Goal: Task Accomplishment & Management: Use online tool/utility

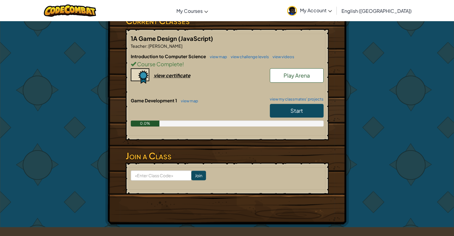
scroll to position [119, 0]
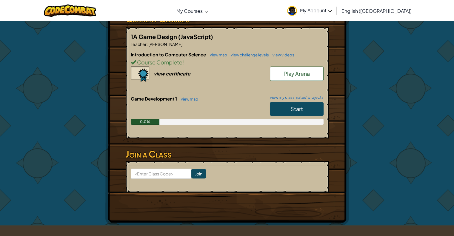
click at [310, 102] on link "Start" at bounding box center [297, 109] width 54 height 14
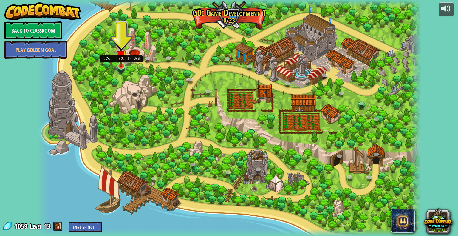
click at [124, 63] on img at bounding box center [121, 55] width 10 height 23
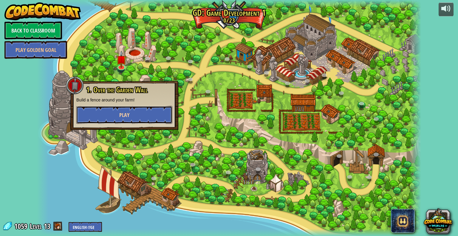
click at [128, 120] on button "Play" at bounding box center [124, 115] width 96 height 18
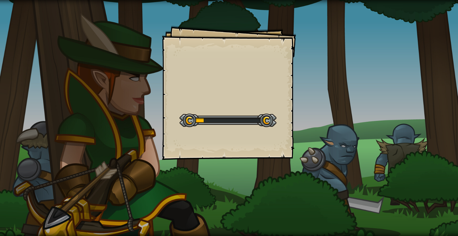
click at [340, 166] on div "Goals Start Level Error loading from server. Try refreshing the page. You'll ne…" at bounding box center [229, 118] width 458 height 236
click at [337, 168] on div "Goals Start Level Error loading from server. Try refreshing the page. You'll ne…" at bounding box center [229, 118] width 458 height 236
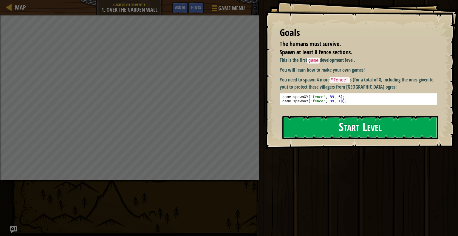
click at [323, 129] on button "Start Level" at bounding box center [361, 128] width 156 height 24
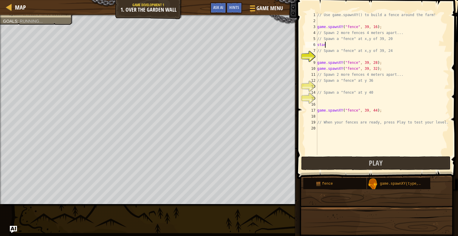
scroll to position [3, 0]
type textarea "starntdbdyyrkfutd"
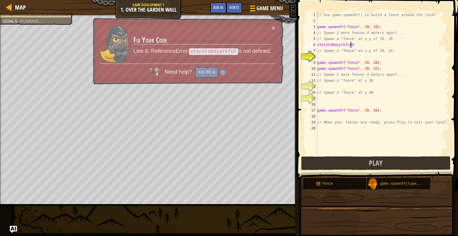
scroll to position [3, 2]
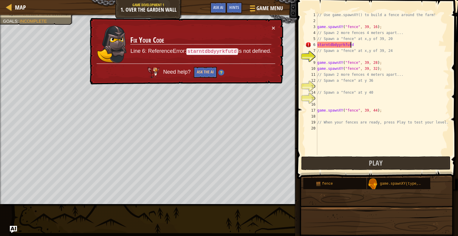
click at [388, 150] on div "// Use game.spawnXY() to build a fence around the farm! game . spawnXY ( "fence…" at bounding box center [382, 89] width 133 height 155
click at [392, 166] on button "Play" at bounding box center [375, 163] width 149 height 14
click at [272, 32] on div "× Fix Your Code Line 6: ReferenceError: starntdbdyyrkfutd is not defined. Need …" at bounding box center [186, 51] width 196 height 70
click at [274, 28] on button "×" at bounding box center [274, 27] width 4 height 6
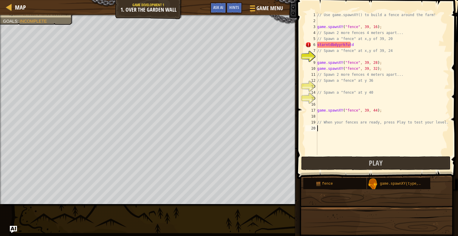
click at [358, 40] on div "// Use game.spawnXY() to build a fence around the farm! game . spawnXY ( "fence…" at bounding box center [382, 89] width 133 height 155
click at [358, 43] on div "// Use game.spawnXY() to build a fence around the farm! game . spawnXY ( "fence…" at bounding box center [382, 89] width 133 height 155
type textarea "s"
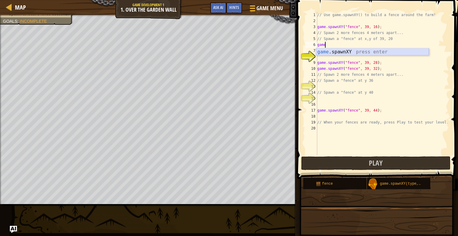
click at [352, 52] on div "game .spawnXY press enter" at bounding box center [372, 58] width 113 height 21
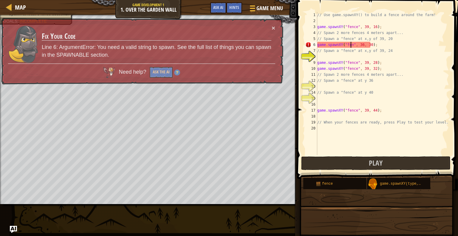
scroll to position [3, 3]
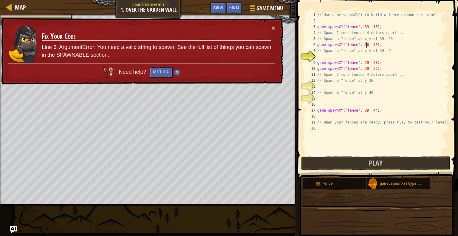
click at [366, 44] on div "// Use game.spawnXY() to build a fence around the farm! game . spawnXY ( "fence…" at bounding box center [382, 89] width 133 height 155
click at [365, 44] on div "// Use game.spawnXY() to build a fence around the farm! game . spawnXY ( "fence…" at bounding box center [382, 83] width 133 height 143
click at [365, 44] on div "// Use game.spawnXY() to build a fence around the farm! game . spawnXY ( "fence…" at bounding box center [382, 89] width 133 height 155
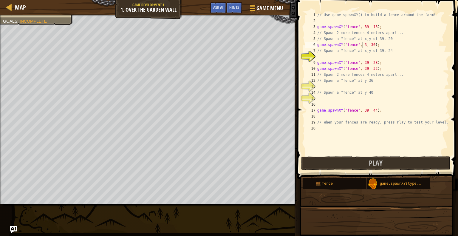
scroll to position [3, 4]
click at [373, 45] on div "// Use game.spawnXY() to build a fence around the farm! game . spawnXY ( "fence…" at bounding box center [382, 89] width 133 height 155
type textarea "game.spawnXY("fence", 39, 39);"
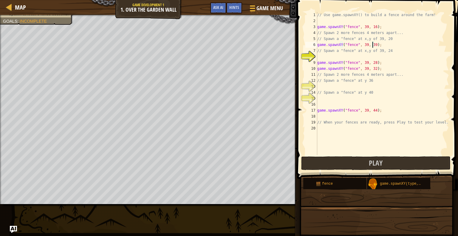
click at [330, 55] on div "// Use game.spawnXY() to build a fence around the farm! game . spawnXY ( "fence…" at bounding box center [382, 89] width 133 height 155
click at [363, 44] on div "// Use game.spawnXY() to build a fence around the farm! game . spawnXY ( "fence…" at bounding box center [382, 89] width 133 height 155
click at [373, 43] on div "// Use game.spawnXY() to build a fence around the farm! game . spawnXY ( "fence…" at bounding box center [382, 89] width 133 height 155
type textarea "game.spawnXY("fence", 39, 40);"
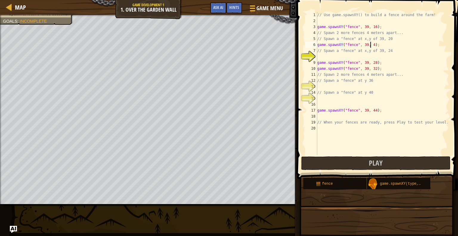
scroll to position [3, 4]
click at [325, 55] on div "// Use game.spawnXY() to build a fence around the farm! game . spawnXY ( "fence…" at bounding box center [382, 89] width 133 height 155
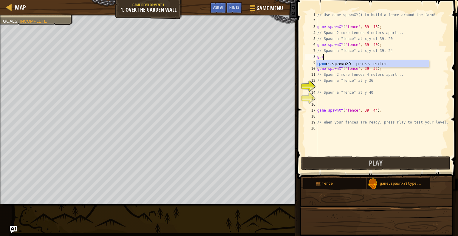
scroll to position [3, 0]
click at [332, 62] on div "game .spawnXY press enter" at bounding box center [372, 70] width 113 height 21
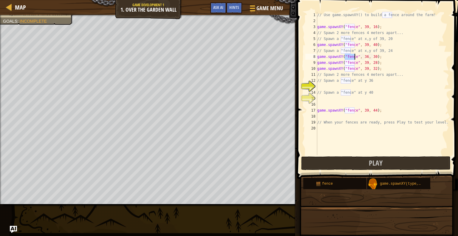
click at [363, 59] on div "// Use game.spawnXY() to build a fence around the farm! game . spawnXY ( "fence…" at bounding box center [382, 89] width 133 height 155
click at [365, 54] on div "// Use game.spawnXY() to build a fence around the farm! game . spawnXY ( "fence…" at bounding box center [382, 89] width 133 height 155
click at [371, 68] on div "// Use game.spawnXY() to build a fence around the farm! game . spawnXY ( "fence…" at bounding box center [382, 89] width 133 height 155
click at [372, 69] on div "// Use game.spawnXY() to build a fence around the farm! game . spawnXY ( "fence…" at bounding box center [382, 89] width 133 height 155
click at [365, 57] on div "// Use game.spawnXY() to build a fence around the farm! game . spawnXY ( "fence…" at bounding box center [382, 89] width 133 height 155
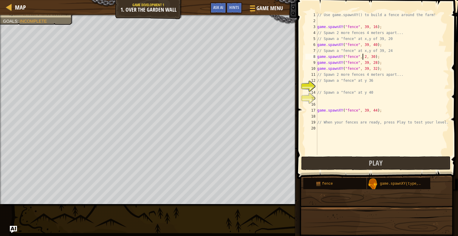
scroll to position [3, 4]
click at [372, 56] on div "// Use game.spawnXY() to build a fence around the farm! game . spawnXY ( "fence…" at bounding box center [382, 89] width 133 height 155
type textarea "game.spawnXY("fence", 39, 37);"
click at [334, 84] on div "// Use game.spawnXY() to build a fence around the farm! game . spawnXY ( "fence…" at bounding box center [382, 89] width 133 height 155
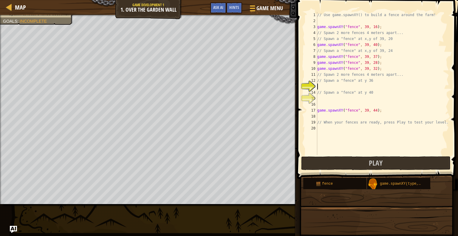
scroll to position [3, 0]
click at [321, 88] on div "// Use game.spawnXY() to build a fence around the farm! game . spawnXY ( "fence…" at bounding box center [382, 89] width 133 height 155
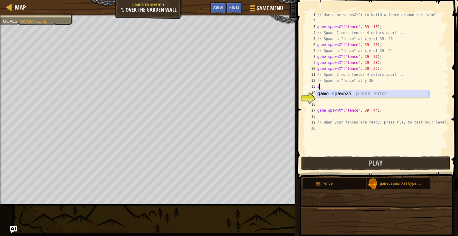
click at [337, 93] on div "game. s pawnXY press enter" at bounding box center [372, 100] width 113 height 21
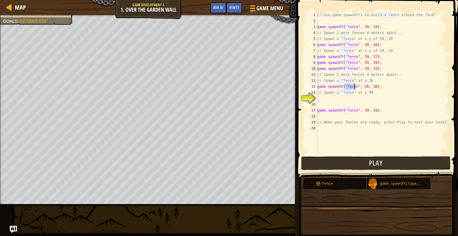
click at [362, 86] on div "// Use game.spawnXY() to build a fence around the farm! game . spawnXY ( "fence…" at bounding box center [382, 89] width 133 height 155
click at [364, 86] on div "// Use game.spawnXY() to build a fence around the farm! game . spawnXY ( "fence…" at bounding box center [382, 89] width 133 height 155
click at [375, 86] on div "// Use game.spawnXY() to build a fence around the farm! game . spawnXY ( "fence…" at bounding box center [382, 89] width 133 height 155
click at [371, 86] on div "// Use game.spawnXY() to build a fence around the farm! game . spawnXY ( "fence…" at bounding box center [382, 89] width 133 height 155
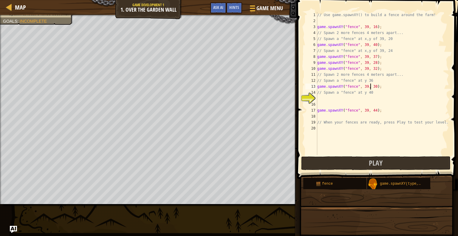
click at [371, 87] on div "// Use game.spawnXY() to build a fence around the farm! game . spawnXY ( "fence…" at bounding box center [382, 89] width 133 height 155
click at [372, 84] on div "// Use game.spawnXY() to build a fence around the farm! game . spawnXY ( "fence…" at bounding box center [382, 89] width 133 height 155
type textarea "game.spawnXY("fence", 39, 24);"
click at [325, 98] on div "// Use game.spawnXY() to build a fence around the farm! game . spawnXY ( "fence…" at bounding box center [382, 89] width 133 height 155
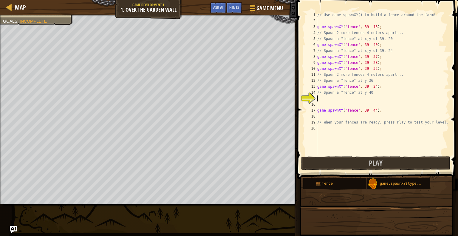
scroll to position [3, 0]
click at [331, 106] on div "game. s pawnXY press enter" at bounding box center [372, 112] width 113 height 21
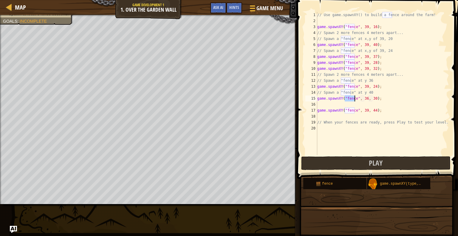
click at [369, 101] on div "// Use game.spawnXY() to build a fence around the farm! game . spawnXY ( "fence…" at bounding box center [382, 89] width 133 height 155
click at [372, 98] on div "// Use game.spawnXY() to build a fence around the farm! game . spawnXY ( "fence…" at bounding box center [382, 89] width 133 height 155
click at [364, 99] on div "// Use game.spawnXY() to build a fence around the farm! game . spawnXY ( "fence…" at bounding box center [382, 89] width 133 height 155
click at [372, 99] on div "// Use game.spawnXY() to build a fence around the farm! game . spawnXY ( "fence…" at bounding box center [382, 89] width 133 height 155
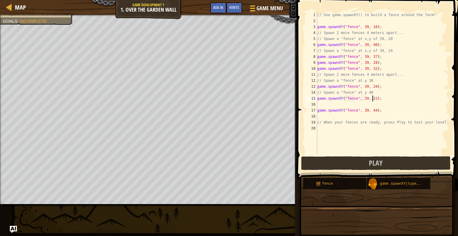
scroll to position [3, 4]
type textarea "game.spawnXY("fence", 39, 22);"
click at [356, 167] on button "Play" at bounding box center [375, 163] width 149 height 14
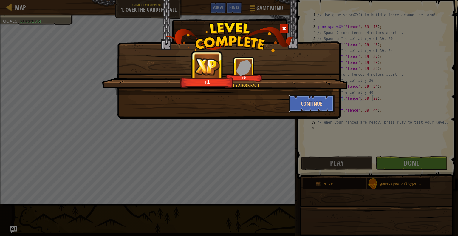
click at [325, 104] on button "Continue" at bounding box center [312, 104] width 46 height 18
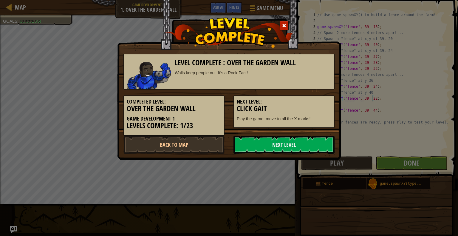
click at [415, 169] on div "Level Complete : Over the Garden Wall Walls keep people out. It’s a Rock Fact! …" at bounding box center [229, 118] width 458 height 236
drag, startPoint x: 297, startPoint y: 148, endPoint x: 287, endPoint y: 148, distance: 10.2
click at [296, 144] on link "Next Level" at bounding box center [284, 145] width 101 height 18
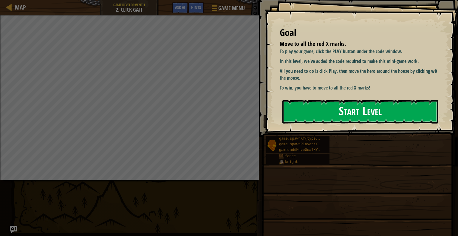
click at [328, 112] on button "Start Level" at bounding box center [361, 112] width 156 height 24
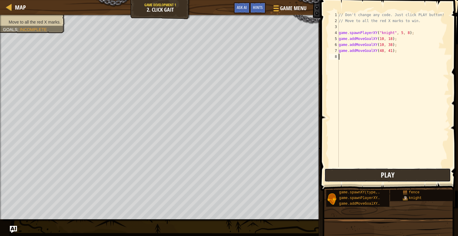
click at [387, 181] on button "Play" at bounding box center [388, 175] width 127 height 14
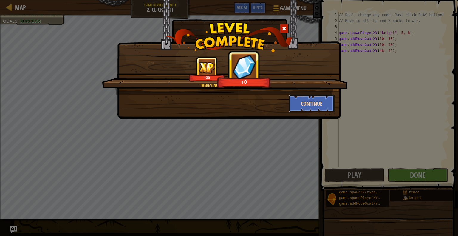
click at [323, 107] on button "Continue" at bounding box center [312, 104] width 46 height 18
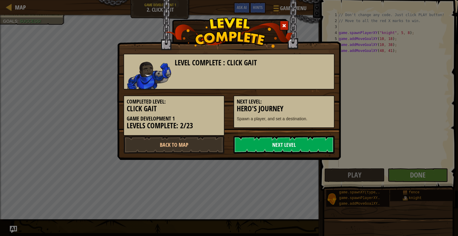
click at [307, 143] on link "Next Level" at bounding box center [284, 145] width 101 height 18
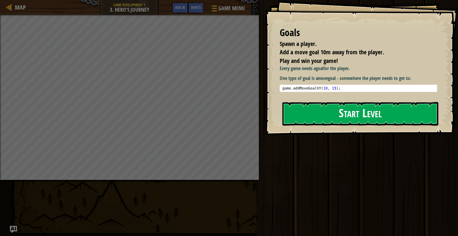
click at [323, 121] on button "Start Level" at bounding box center [361, 114] width 156 height 24
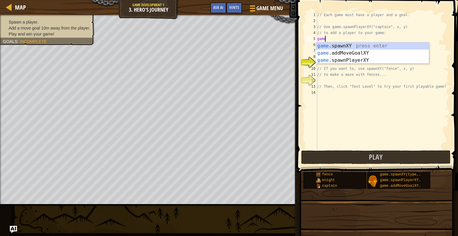
scroll to position [3, 0]
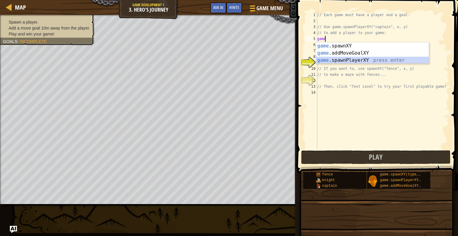
click at [349, 61] on div "game .spawnXY press enter game .addMoveGoalXY press enter game .spawnPlayerXY p…" at bounding box center [372, 60] width 113 height 36
type textarea "var player = game.spawnPlayerXY("captain", 36, 30);"
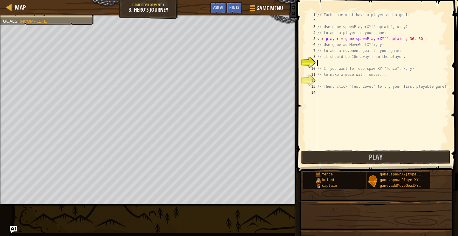
click at [342, 62] on div "// Each game must have a player and a goal. // Use game.spawnPlayerXY("captain"…" at bounding box center [382, 86] width 133 height 149
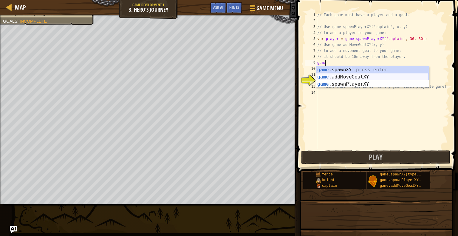
click at [349, 78] on div "game .spawnXY press enter game .addMoveGoalXY press enter game .spawnPlayerXY p…" at bounding box center [372, 84] width 113 height 36
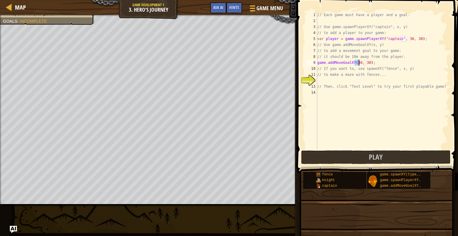
click at [358, 77] on div "// Each game must have a player and a goal. // Use game.spawnPlayerXY("captain"…" at bounding box center [382, 86] width 133 height 149
type textarea "// to make a maze with fences..."
click at [359, 80] on div "// Each game must have a player and a goal. // Use game.spawnPlayerXY("captain"…" at bounding box center [382, 86] width 133 height 149
click at [360, 84] on div "// Each game must have a player and a goal. // Use game.spawnPlayerXY("captain"…" at bounding box center [382, 86] width 133 height 149
type textarea "// Then, click "Test Level" to try your first playable game!"
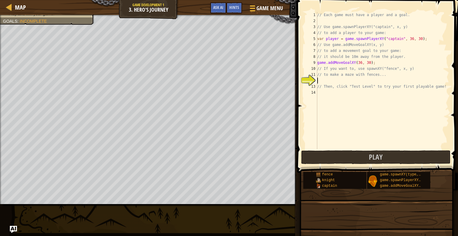
click at [354, 81] on div "// Each game must have a player and a goal. // Use game.spawnPlayerXY("captain"…" at bounding box center [382, 86] width 133 height 149
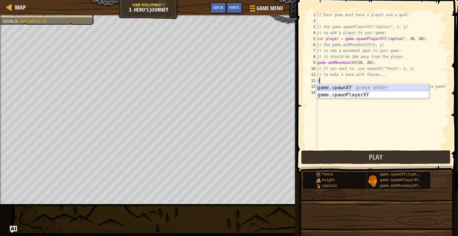
click at [345, 86] on div "game. s pawnXY press enter game. s pawnPlayerXY press enter" at bounding box center [372, 98] width 113 height 29
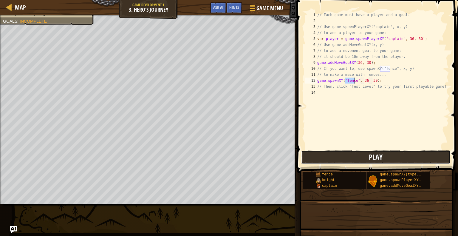
click at [369, 153] on button "Play" at bounding box center [375, 157] width 149 height 14
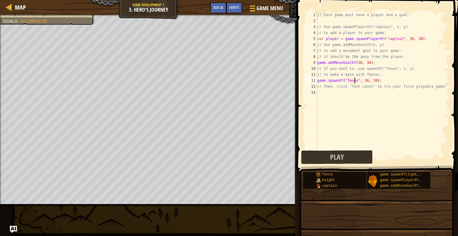
click at [373, 81] on div "// Each game must have a player and a goal. // Use game.spawnPlayerXY("captain"…" at bounding box center [382, 86] width 133 height 149
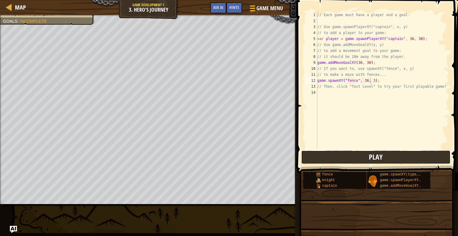
click at [321, 153] on button "Play" at bounding box center [375, 157] width 149 height 14
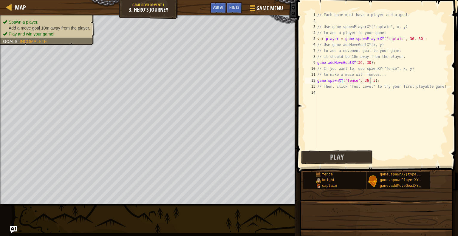
click at [50, 21] on ul "Spawn a player. Add a move goal 10m away from the player. Play and win your gam…" at bounding box center [47, 28] width 89 height 18
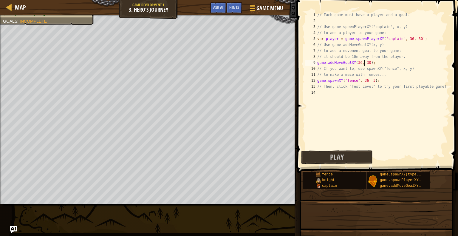
click at [365, 61] on div "// Each game must have a player and a goal. // Use game.spawnPlayerXY("captain"…" at bounding box center [382, 86] width 133 height 149
click at [366, 62] on div "// Each game must have a player and a goal. // Use game.spawnPlayerXY("captain"…" at bounding box center [382, 86] width 133 height 149
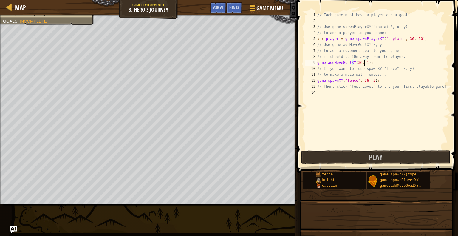
scroll to position [3, 4]
click at [358, 62] on div "// Each game must have a player and a goal. // Use game.spawnPlayerXY("captain"…" at bounding box center [382, 86] width 133 height 149
type textarea "game.addMoveGoalXY(30, 10);"
click at [359, 153] on button "Play" at bounding box center [375, 157] width 149 height 14
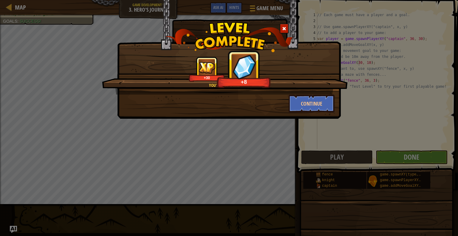
click at [286, 66] on div "+30 +8" at bounding box center [226, 69] width 232 height 25
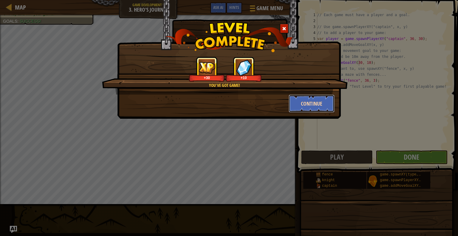
click at [325, 102] on button "Continue" at bounding box center [312, 104] width 46 height 18
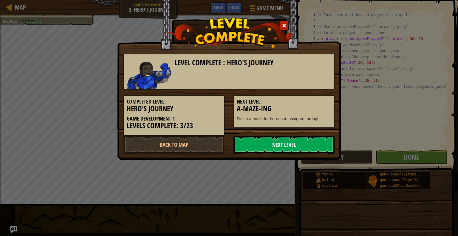
click at [291, 148] on link "Next Level" at bounding box center [284, 145] width 101 height 18
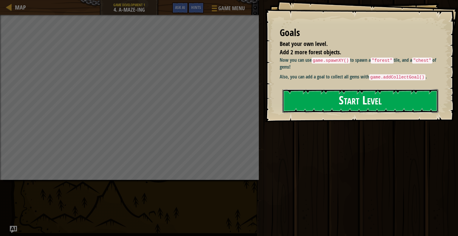
click at [338, 102] on button "Start Level" at bounding box center [361, 101] width 156 height 24
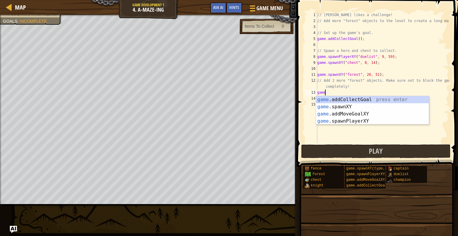
scroll to position [3, 0]
click at [362, 106] on div "game. addCollectGoal press enter game. spawnXY press enter game. addMoveGoalXY …" at bounding box center [372, 117] width 113 height 43
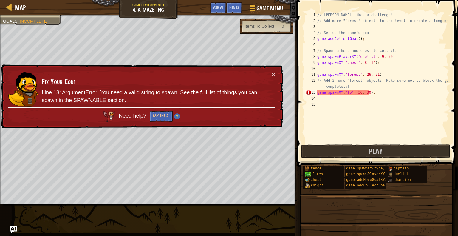
scroll to position [3, 3]
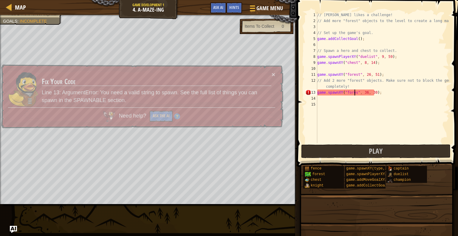
type textarea "game.spawnXY("forest", 36, 30);"
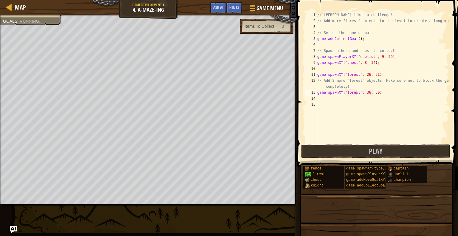
scroll to position [3, 3]
click at [344, 109] on div "// [PERSON_NAME] likes a challenge! // Add more "forest" objects to the level t…" at bounding box center [382, 83] width 133 height 143
click at [329, 104] on div "// [PERSON_NAME] likes a challenge! // Add more "forest" objects to the level t…" at bounding box center [382, 83] width 133 height 143
click at [327, 99] on div "// [PERSON_NAME] likes a challenge! // Add more "forest" objects to the level t…" at bounding box center [382, 83] width 133 height 143
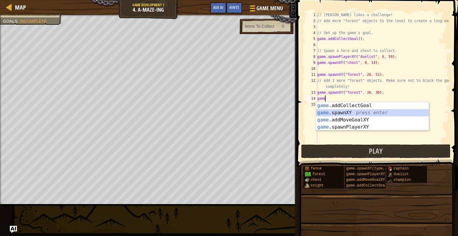
click at [350, 113] on div "game .addCollectGoal press enter game .spawnXY press enter game .addMoveGoalXY …" at bounding box center [372, 123] width 113 height 43
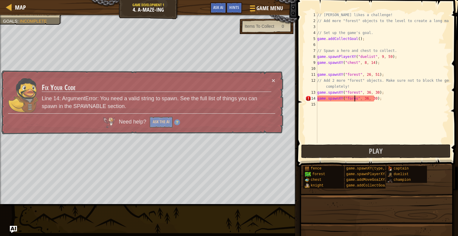
scroll to position [3, 3]
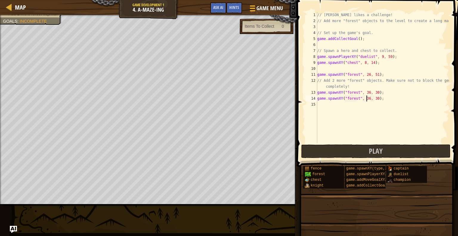
click at [367, 98] on div "// [PERSON_NAME] likes a challenge! // Add more "forest" objects to the level t…" at bounding box center [382, 83] width 133 height 143
click at [372, 95] on div "// [PERSON_NAME] likes a challenge! // Add more "forest" objects to the level t…" at bounding box center [382, 83] width 133 height 143
click at [370, 98] on div "// [PERSON_NAME] likes a challenge! // Add more "forest" objects to the level t…" at bounding box center [382, 83] width 133 height 143
type textarea "game.spawnXY("forest", 3, 30);"
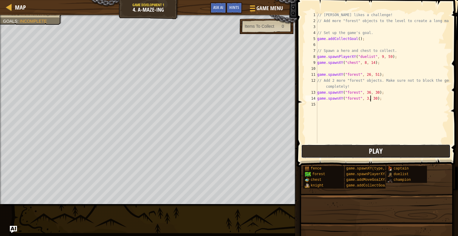
click at [372, 149] on span "Play" at bounding box center [376, 151] width 14 height 10
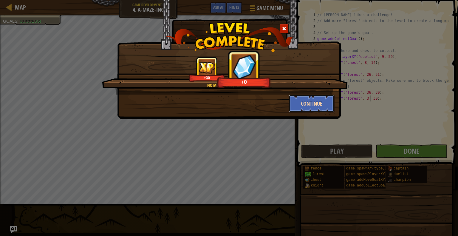
click at [318, 101] on button "Continue" at bounding box center [312, 104] width 46 height 18
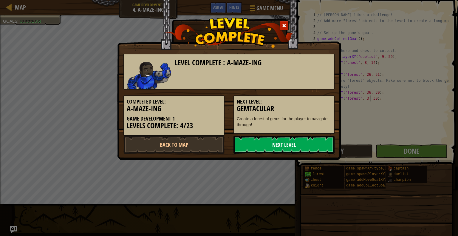
click at [297, 139] on link "Next Level" at bounding box center [284, 145] width 101 height 18
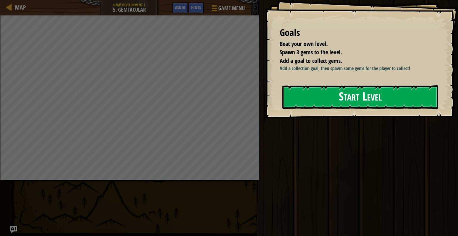
click at [320, 93] on button "Start Level" at bounding box center [361, 97] width 156 height 24
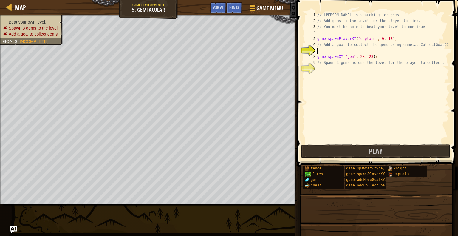
scroll to position [3, 0]
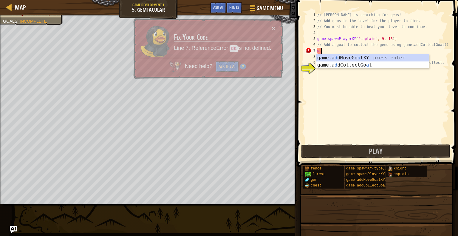
type textarea "d"
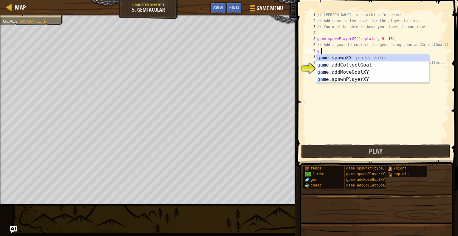
type textarea "game"
drag, startPoint x: 358, startPoint y: 61, endPoint x: 359, endPoint y: 67, distance: 6.9
click at [359, 67] on div "game .addCollectGoal press enter game .spawnXY press enter game .addMoveGoalXY …" at bounding box center [372, 75] width 113 height 43
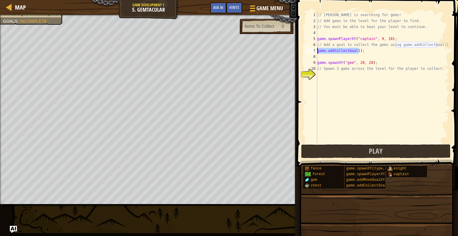
drag, startPoint x: 359, startPoint y: 48, endPoint x: 315, endPoint y: 52, distance: 44.4
click at [315, 52] on div "1 2 3 4 5 6 7 8 9 10 11 // [PERSON_NAME] is searching for gems! // Add gems to …" at bounding box center [376, 77] width 145 height 131
type textarea ";"
click at [330, 52] on div "// [PERSON_NAME] is searching for gems! // Add gems to the level for the player…" at bounding box center [382, 83] width 133 height 143
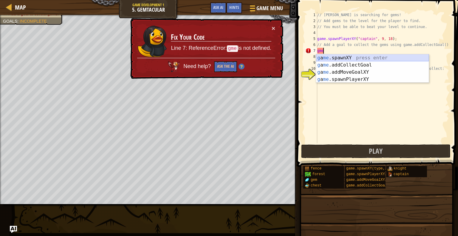
click at [351, 58] on div "g a me .spawnXY press enter g a me .addCollectGoal press enter g a me .addMoveG…" at bounding box center [372, 75] width 113 height 43
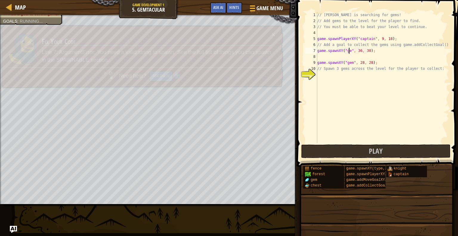
scroll to position [3, 3]
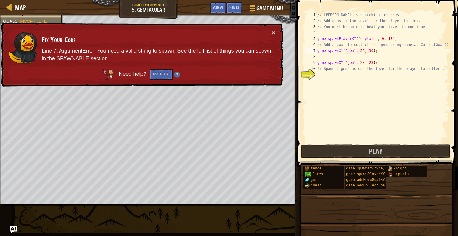
click at [360, 51] on div "// [PERSON_NAME] is searching for gems! // Add gems to the level for the player…" at bounding box center [382, 83] width 133 height 143
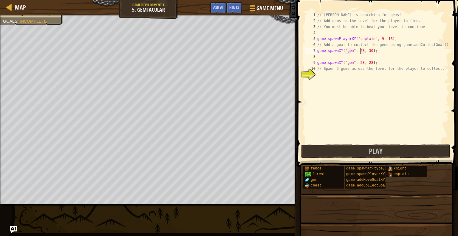
scroll to position [3, 4]
click at [369, 49] on div "// [PERSON_NAME] is searching for gems! // Add gems to the level for the player…" at bounding box center [382, 83] width 133 height 143
type textarea "game.spawnXY("gem", 28, 27);"
click at [354, 57] on div "// [PERSON_NAME] is searching for gems! // Add gems to the level for the player…" at bounding box center [382, 83] width 133 height 143
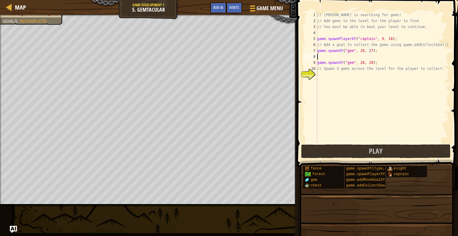
scroll to position [3, 0]
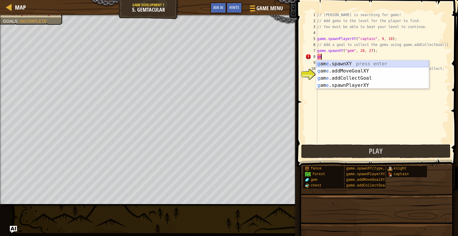
click at [345, 61] on div "g am e .spawnXY press enter g am e .addMoveGoalXY press enter g am e .addCollec…" at bounding box center [372, 81] width 113 height 43
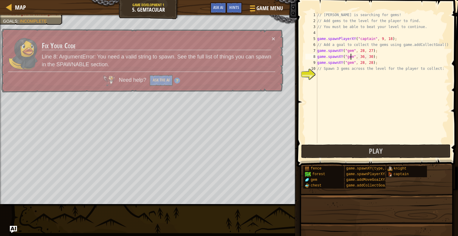
scroll to position [3, 3]
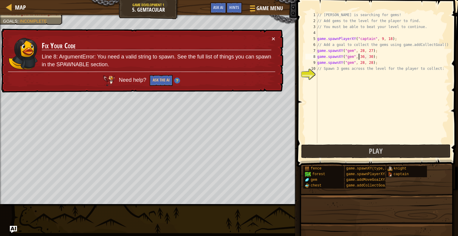
click at [360, 55] on div "// [PERSON_NAME] is searching for gems! // Add gems to the level for the player…" at bounding box center [382, 83] width 133 height 143
click at [360, 57] on div "// [PERSON_NAME] is searching for gems! // Add gems to the level for the player…" at bounding box center [382, 83] width 133 height 143
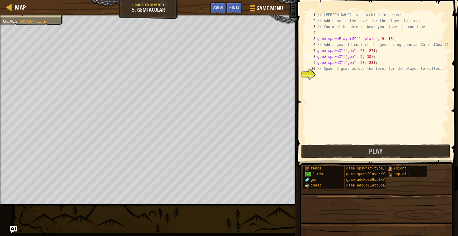
scroll to position [3, 4]
click at [369, 55] on div "// [PERSON_NAME] is searching for gems! // Add gems to the level for the player…" at bounding box center [382, 83] width 133 height 143
type textarea "game.spawnXY("gem", 28, 26);"
click at [387, 155] on button "Play" at bounding box center [375, 151] width 149 height 14
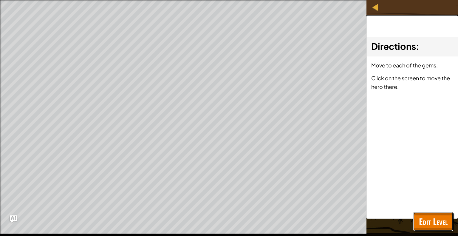
click at [440, 217] on span "Edit Level" at bounding box center [433, 221] width 29 height 12
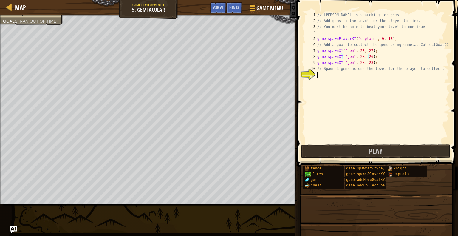
scroll to position [3, 0]
click at [368, 76] on div "// [PERSON_NAME] is searching for gems! // Add gems to the level for the player…" at bounding box center [382, 83] width 133 height 143
type textarea "ge"
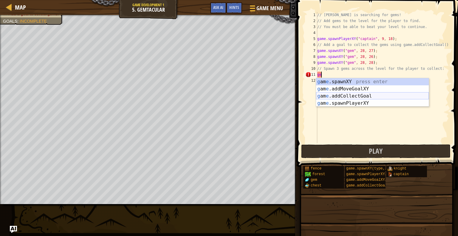
click at [362, 96] on div "g am e .spawnXY press enter g am e .addMoveGoalXY press enter g am e .addCollec…" at bounding box center [372, 99] width 113 height 43
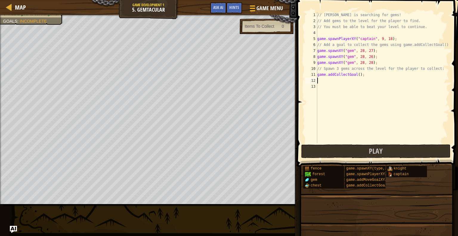
click at [355, 73] on div "// [PERSON_NAME] is searching for gems! // Add gems to the level for the player…" at bounding box center [382, 83] width 133 height 143
click at [357, 75] on div "// [PERSON_NAME] is searching for gems! // Add gems to the level for the player…" at bounding box center [382, 83] width 133 height 143
type textarea "game.addCollectGoal(3);"
click at [366, 150] on button "Play" at bounding box center [375, 151] width 149 height 14
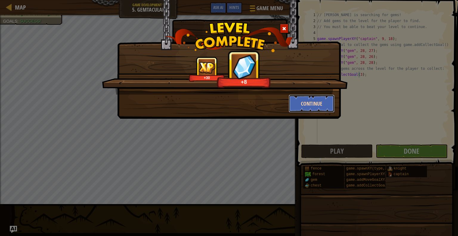
click at [318, 106] on button "Continue" at bounding box center [312, 104] width 46 height 18
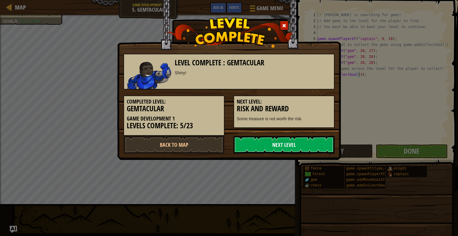
click at [282, 148] on link "Next Level" at bounding box center [284, 145] width 101 height 18
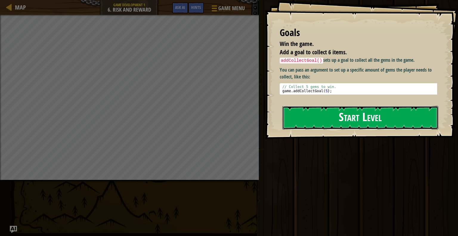
click at [336, 114] on button "Start Level" at bounding box center [361, 118] width 156 height 24
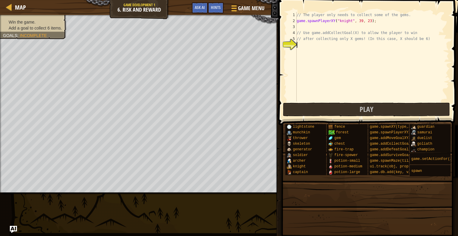
type textarea "g"
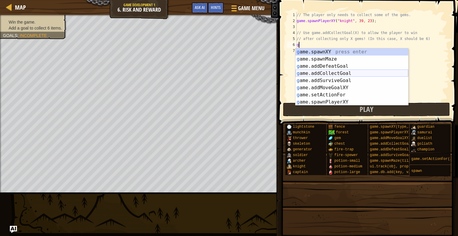
click at [333, 74] on div "g ame.spawnXY press enter g ame.spawnMaze press enter g ame.addDefeatGoal press…" at bounding box center [352, 84] width 113 height 72
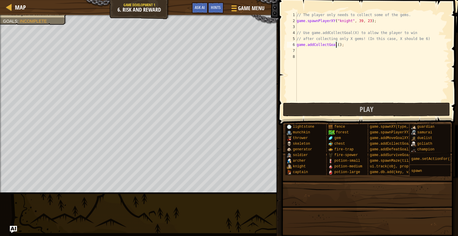
click at [335, 44] on div "// The player only needs to collect some of the gems. game . spawnPlayerXY ( "k…" at bounding box center [373, 62] width 154 height 101
type textarea "game.addCollectGoal(6);"
click at [354, 108] on button "Play" at bounding box center [366, 110] width 167 height 14
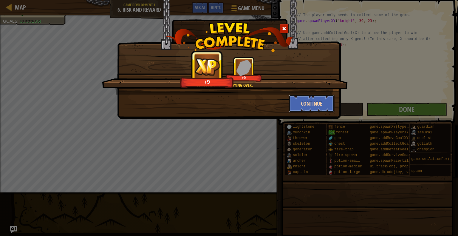
click at [308, 111] on button "Continue" at bounding box center [312, 104] width 46 height 18
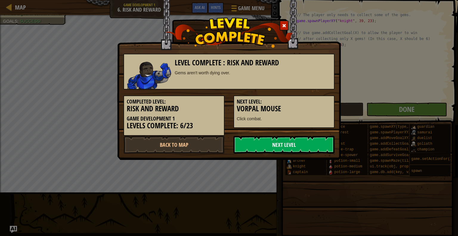
click at [309, 144] on link "Next Level" at bounding box center [284, 145] width 101 height 18
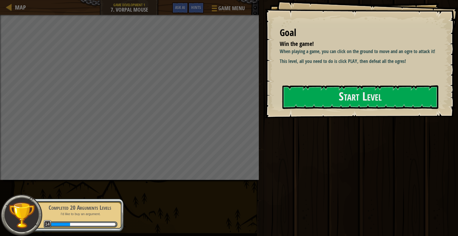
click at [323, 109] on div "Start Level" at bounding box center [361, 97] width 156 height 24
click at [332, 101] on button "Start Level" at bounding box center [361, 97] width 156 height 24
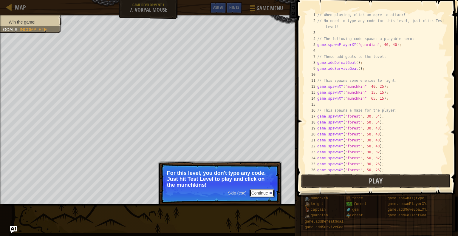
click at [264, 194] on button "Continue" at bounding box center [262, 193] width 25 height 8
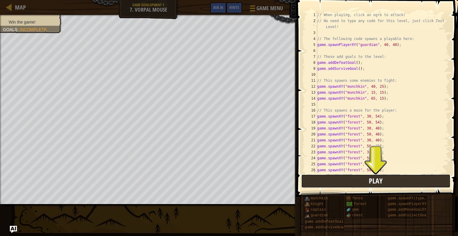
click at [412, 179] on button "Play" at bounding box center [375, 181] width 149 height 14
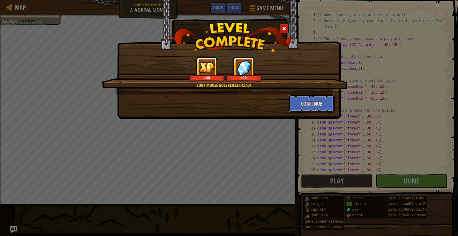
click at [291, 106] on button "Continue" at bounding box center [312, 104] width 46 height 18
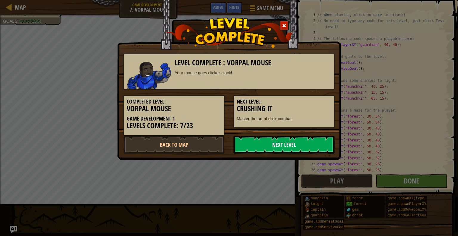
click at [291, 144] on link "Next Level" at bounding box center [284, 145] width 101 height 18
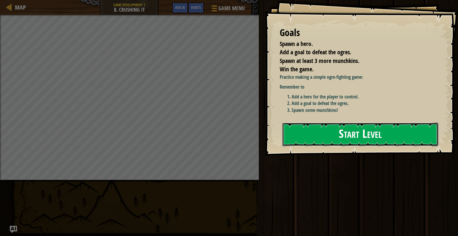
click at [317, 141] on button "Start Level" at bounding box center [361, 135] width 156 height 24
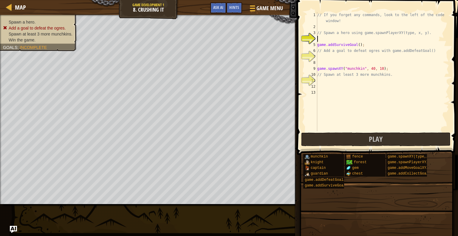
click at [326, 82] on div "// If you forget any commands, look to the left of the code window! // Spawn a …" at bounding box center [382, 80] width 133 height 137
click at [333, 39] on div "// If you forget any commands, look to the left of the code window! // Spawn a …" at bounding box center [382, 80] width 133 height 137
click at [356, 137] on button "Play" at bounding box center [375, 139] width 149 height 14
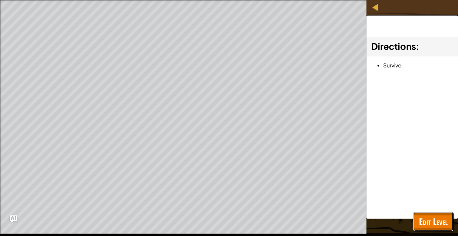
click at [442, 226] on span "Edit Level" at bounding box center [433, 221] width 29 height 12
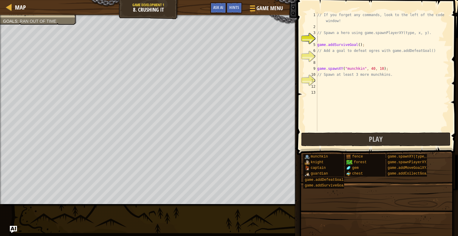
click at [337, 37] on div "// If you forget any commands, look to the left of the code window! // Spawn a …" at bounding box center [382, 80] width 133 height 137
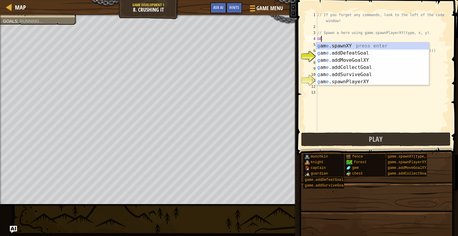
scroll to position [3, 0]
click at [353, 78] on div "g am e .spawnXY press enter g am e .addDefeatGoal press enter g am e .addMoveGo…" at bounding box center [372, 70] width 113 height 57
type textarea "game.spawnPlayerXY("captain", 36, 30);"
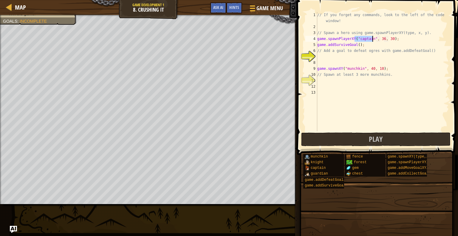
click at [360, 61] on div "// If you forget any commands, look to the left of the code window! // Spawn a …" at bounding box center [382, 80] width 133 height 137
click at [357, 55] on div "// If you forget any commands, look to the left of the code window! // Spawn a …" at bounding box center [382, 80] width 133 height 137
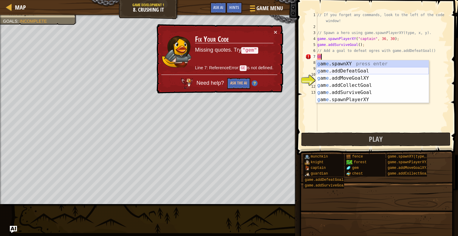
type textarea "G"
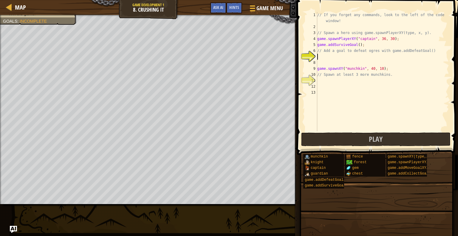
type textarea "ge"
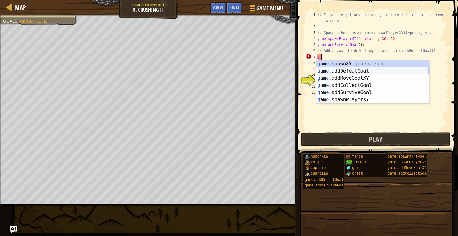
click at [368, 73] on div "g am e .spawnXY press enter g am e .addDefeatGoal press enter g am e .addMoveGo…" at bounding box center [372, 88] width 113 height 57
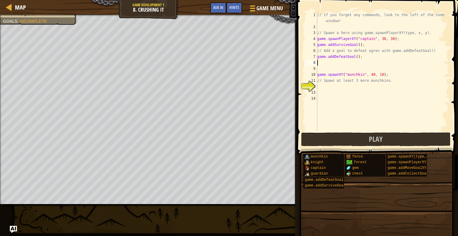
click at [334, 88] on div "// If you forget any commands, look to the left of the code window! // Spawn a …" at bounding box center [382, 80] width 133 height 137
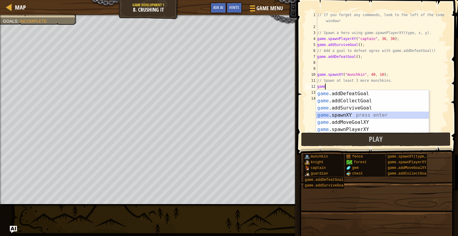
click at [354, 112] on div "game .addDefeatGoal press enter game .addCollectGoal press enter game .addSurvi…" at bounding box center [372, 118] width 113 height 57
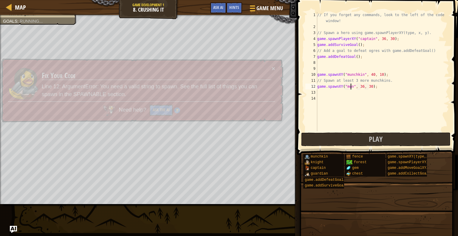
scroll to position [3, 3]
type textarea "game.spawnXY("munchkin", 36, 30);"
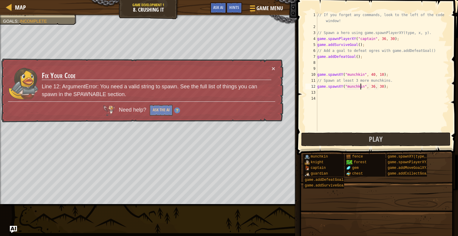
scroll to position [3, 4]
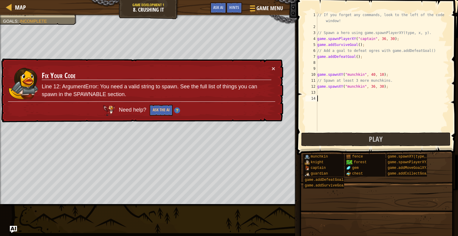
click at [357, 100] on div "// If you forget any commands, look to the left of the code window! // Spawn a …" at bounding box center [382, 80] width 133 height 137
click at [370, 86] on div "// If you forget any commands, look to the left of the code window! // Spawn a …" at bounding box center [382, 80] width 133 height 137
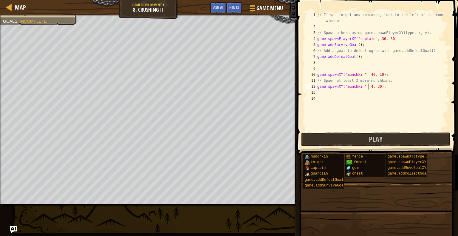
type textarea "game.spawnXY("munchkin", 40, 30);"
click at [333, 95] on div "// If you forget any commands, look to the left of the code window! // Spawn a …" at bounding box center [382, 80] width 133 height 137
click at [378, 86] on div "// If you forget any commands, look to the left of the code window! // Spawn a …" at bounding box center [382, 80] width 133 height 137
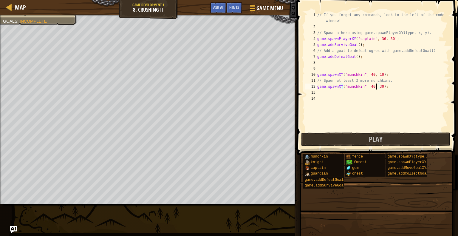
click at [376, 85] on div "// If you forget any commands, look to the left of the code window! // Spawn a …" at bounding box center [382, 80] width 133 height 137
type textarea "game.spawnXY("munchkin", 40, 20);"
click at [331, 94] on div "// If you forget any commands, look to the left of the code window! // Spawn a …" at bounding box center [382, 80] width 133 height 137
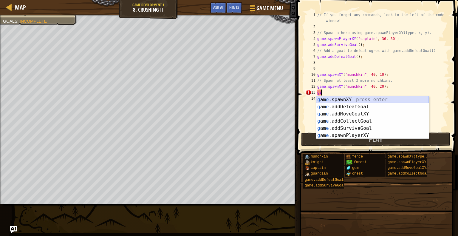
click at [357, 98] on div "g am e .spawnXY press enter g am e .addDefeatGoal press enter g am e .addMoveGo…" at bounding box center [372, 124] width 113 height 57
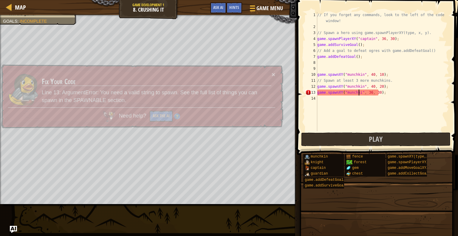
scroll to position [3, 4]
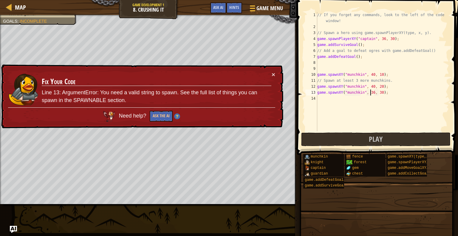
click at [371, 92] on div "// If you forget any commands, look to the left of the code window! // Spawn a …" at bounding box center [382, 80] width 133 height 137
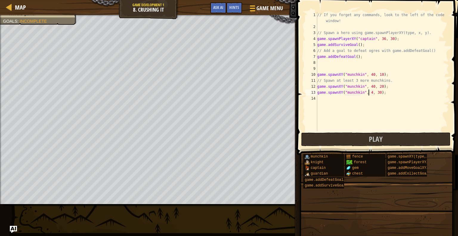
scroll to position [3, 4]
type textarea "game.spawnXY("munchkin", 40, 30);"
click at [355, 144] on button "Play" at bounding box center [375, 139] width 149 height 14
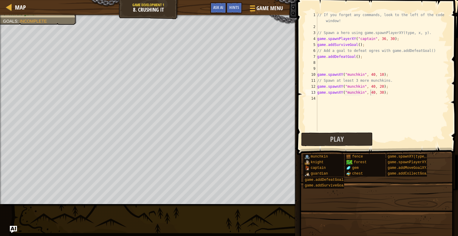
click at [335, 100] on div "// If you forget any commands, look to the left of the code window! // Spawn a …" at bounding box center [382, 80] width 133 height 137
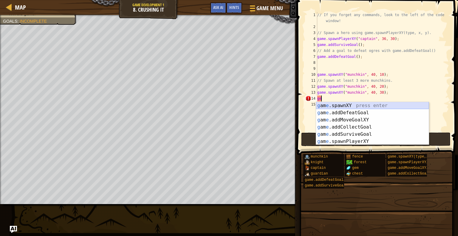
click at [348, 107] on div "g am e .spawnXY press enter g am e .addDefeatGoal press enter g am e .addMoveGo…" at bounding box center [372, 130] width 113 height 57
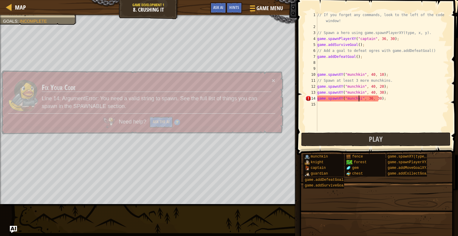
scroll to position [3, 4]
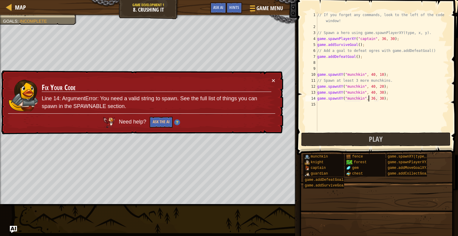
click at [369, 96] on div "// If you forget any commands, look to the left of the code window! // Spawn a …" at bounding box center [382, 80] width 133 height 137
click at [369, 97] on div "// If you forget any commands, look to the left of the code window! // Spawn a …" at bounding box center [382, 80] width 133 height 137
click at [371, 99] on div "// If you forget any commands, look to the left of the code window! // Spawn a …" at bounding box center [382, 80] width 133 height 137
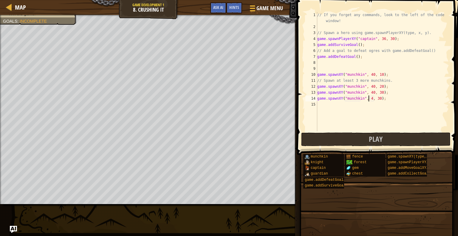
scroll to position [3, 4]
click at [379, 98] on div "// If you forget any commands, look to the left of the code window! // Spawn a …" at bounding box center [382, 80] width 133 height 137
click at [379, 98] on div "// If you forget any commands, look to the left of the code window! // Spawn a …" at bounding box center [382, 71] width 133 height 119
type textarea "game.spawnXY("munchkin", 40, 39);"
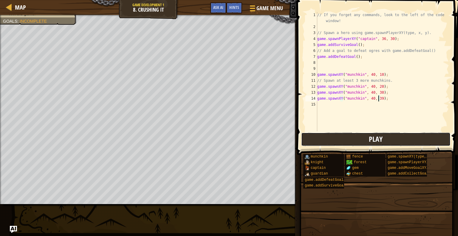
click at [376, 135] on span "Play" at bounding box center [376, 139] width 14 height 10
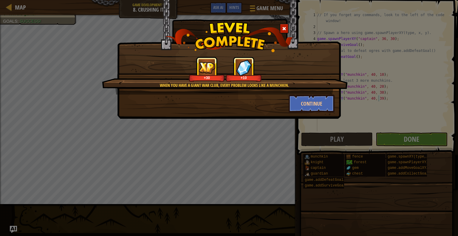
click at [425, 136] on div "When you have a giant war club, every problem looks like a munchkin. +30 +10 Co…" at bounding box center [229, 118] width 458 height 236
click at [314, 99] on button "Continue" at bounding box center [312, 104] width 46 height 18
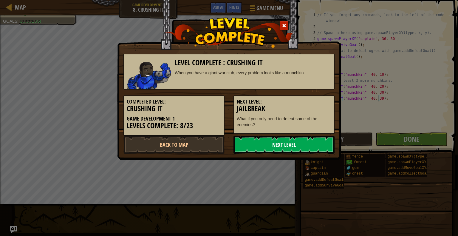
click at [311, 147] on link "Next Level" at bounding box center [284, 145] width 101 height 18
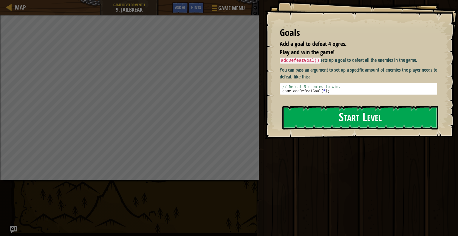
click at [362, 115] on button "Start Level" at bounding box center [361, 118] width 156 height 24
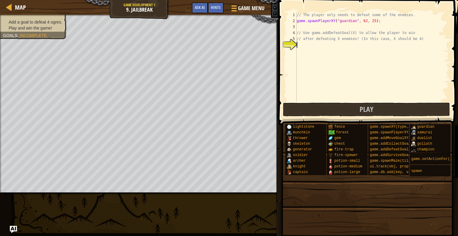
click at [306, 44] on div "// The player only needs to defeat some of the enemies. game . spawnPlayerXY ( …" at bounding box center [373, 62] width 154 height 101
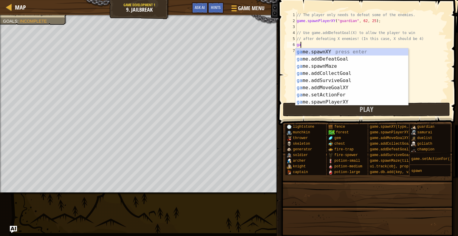
type textarea "game"
click at [347, 53] on div "game .addDefeatGoal press enter game .addCollectGoal press enter game .addSurvi…" at bounding box center [352, 84] width 113 height 72
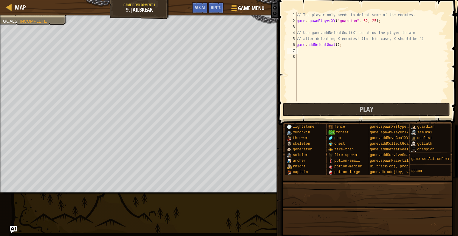
click at [334, 44] on div "// The player only needs to defeat some of the enemies. game . spawnPlayerXY ( …" at bounding box center [373, 62] width 154 height 101
type textarea "game.addDefeatGoal(4);"
click at [351, 102] on span at bounding box center [369, 54] width 184 height 143
click at [352, 105] on button "Play" at bounding box center [366, 110] width 167 height 14
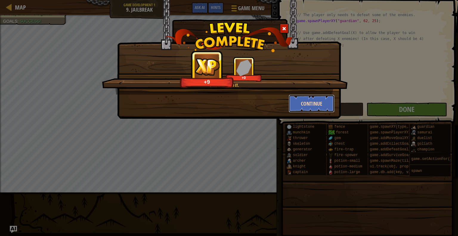
click at [326, 104] on button "Continue" at bounding box center [312, 104] width 46 height 18
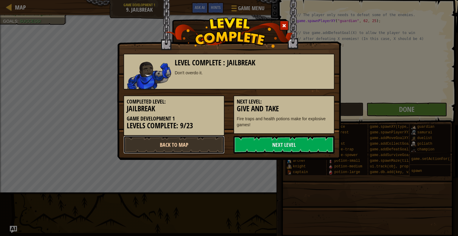
click at [183, 148] on link "Back to Map" at bounding box center [174, 145] width 101 height 18
